Goal: Transaction & Acquisition: Purchase product/service

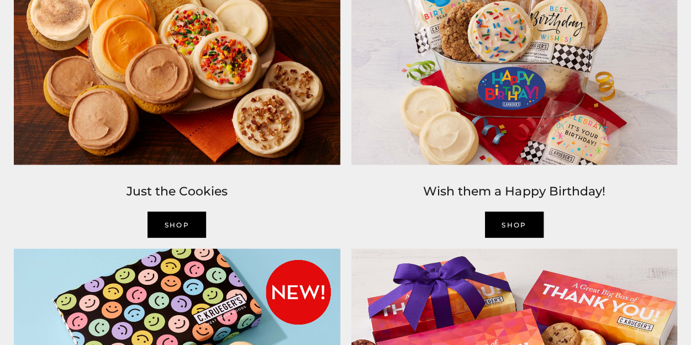
scroll to position [1105, 0]
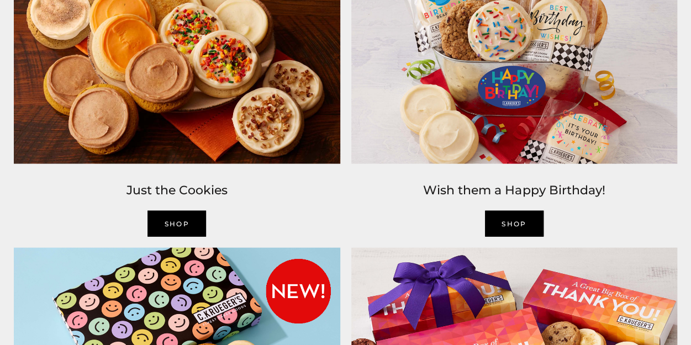
click at [181, 216] on link "SHOP" at bounding box center [176, 224] width 59 height 26
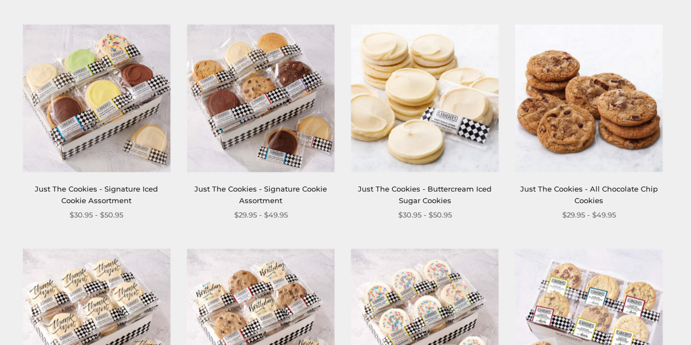
click at [259, 113] on img at bounding box center [260, 98] width 147 height 147
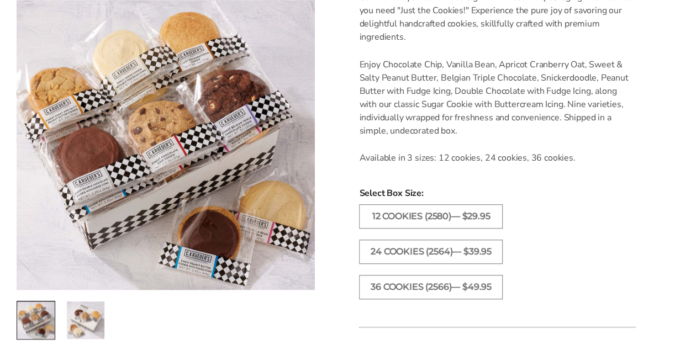
scroll to position [387, 0]
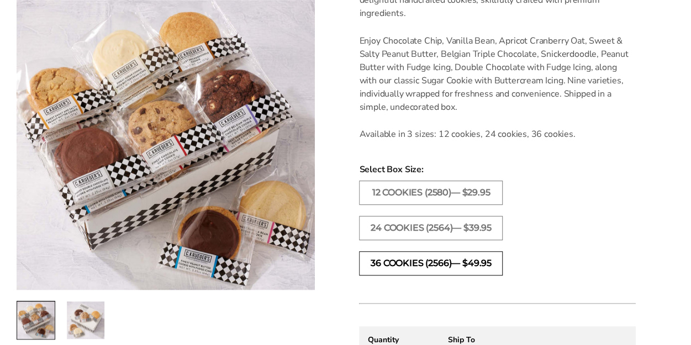
click at [385, 262] on label "36 COOKIES (2566)— $49.95" at bounding box center [431, 263] width 144 height 24
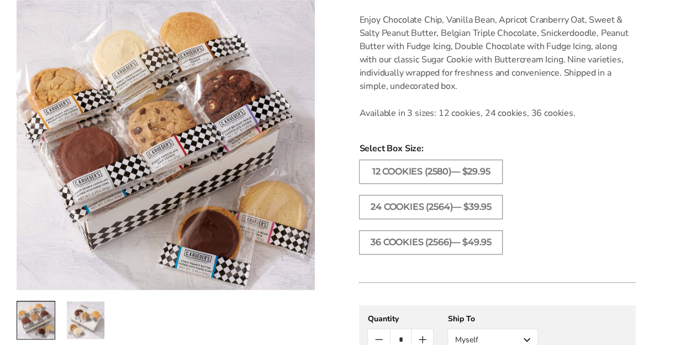
scroll to position [387, 0]
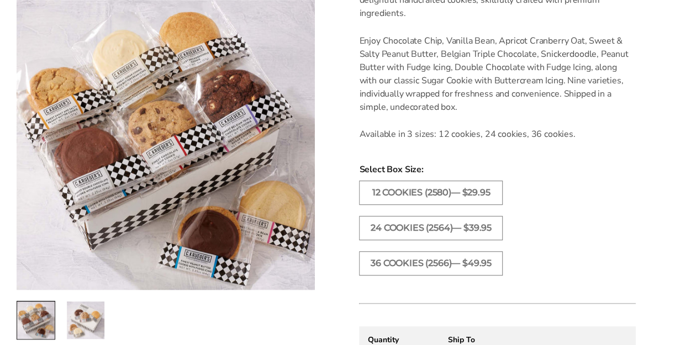
click at [171, 145] on img at bounding box center [166, 145] width 298 height 290
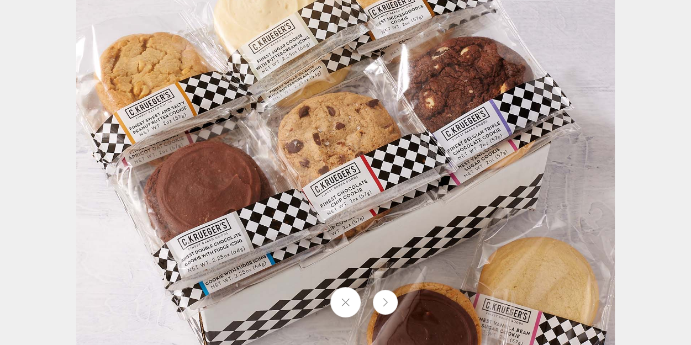
click at [342, 302] on button at bounding box center [345, 302] width 30 height 30
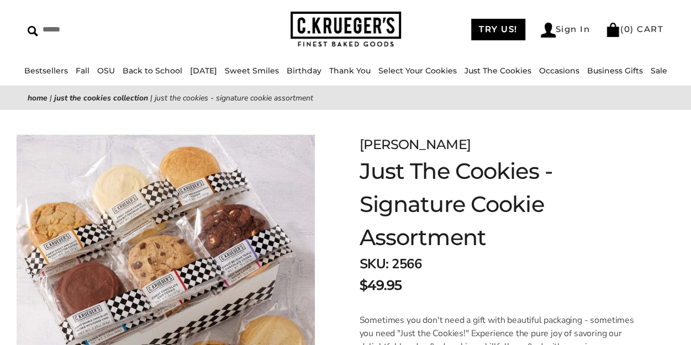
scroll to position [0, 0]
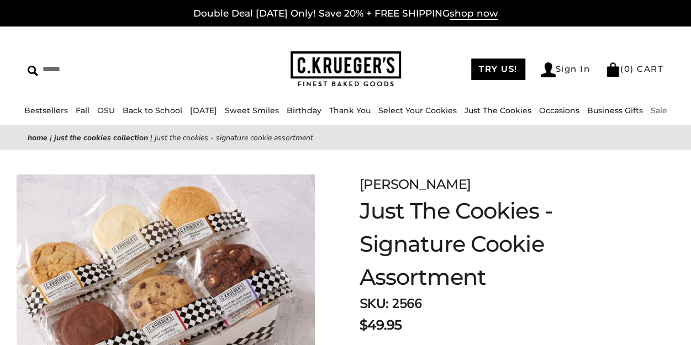
click at [661, 109] on link "Sale" at bounding box center [659, 111] width 17 height 10
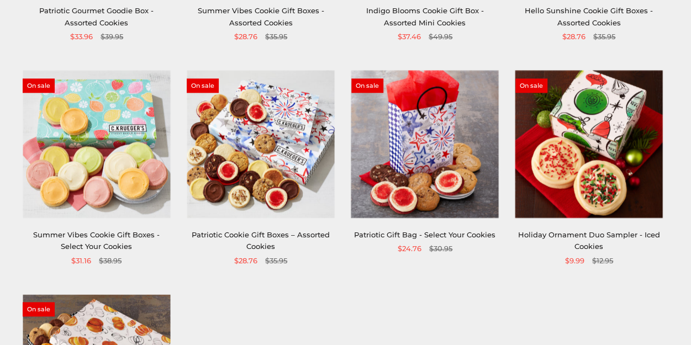
click at [291, 156] on img at bounding box center [260, 144] width 147 height 147
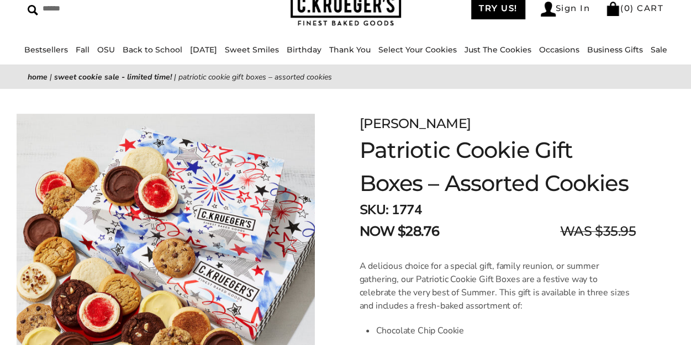
scroll to position [55, 0]
